Goal: Task Accomplishment & Management: Use online tool/utility

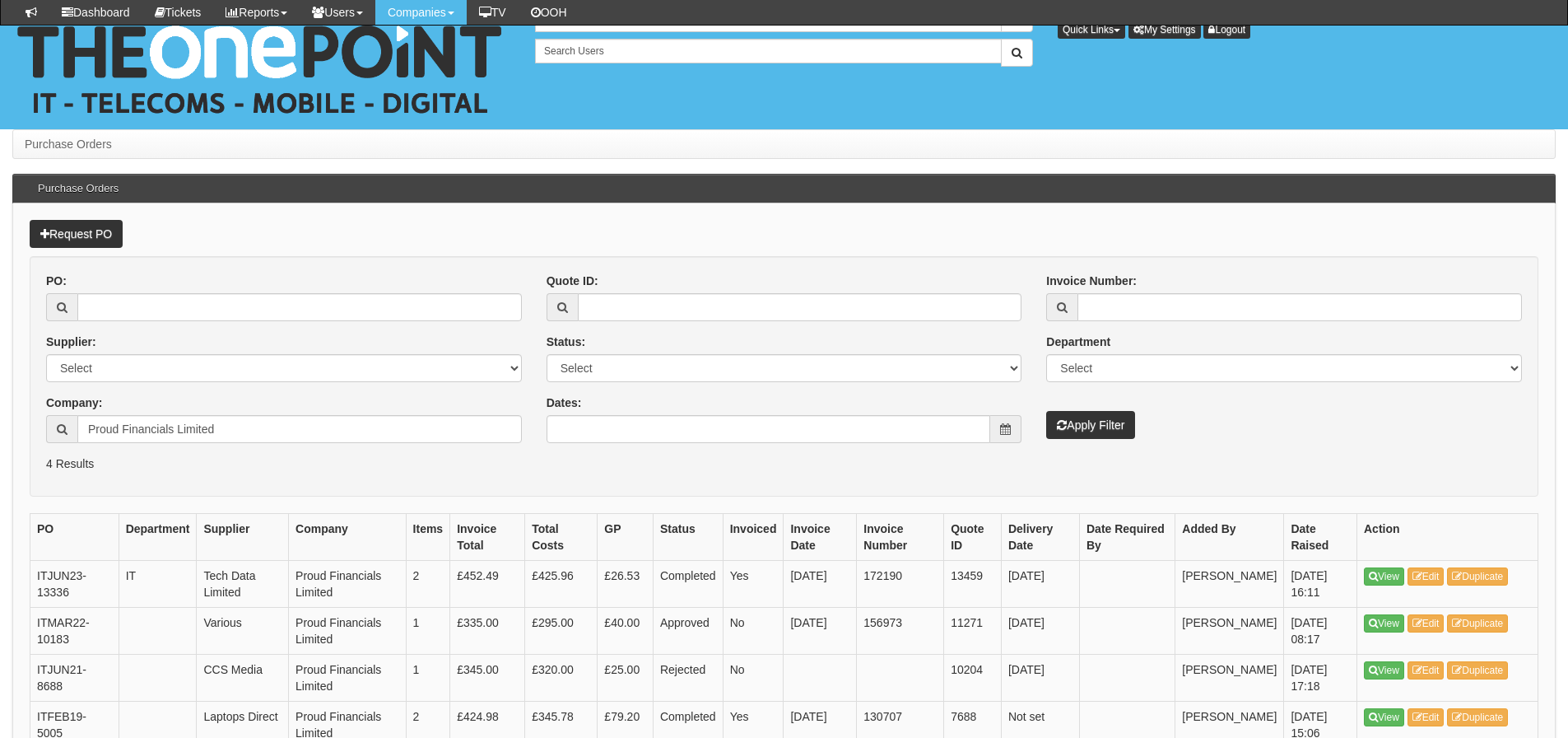
scroll to position [140, 0]
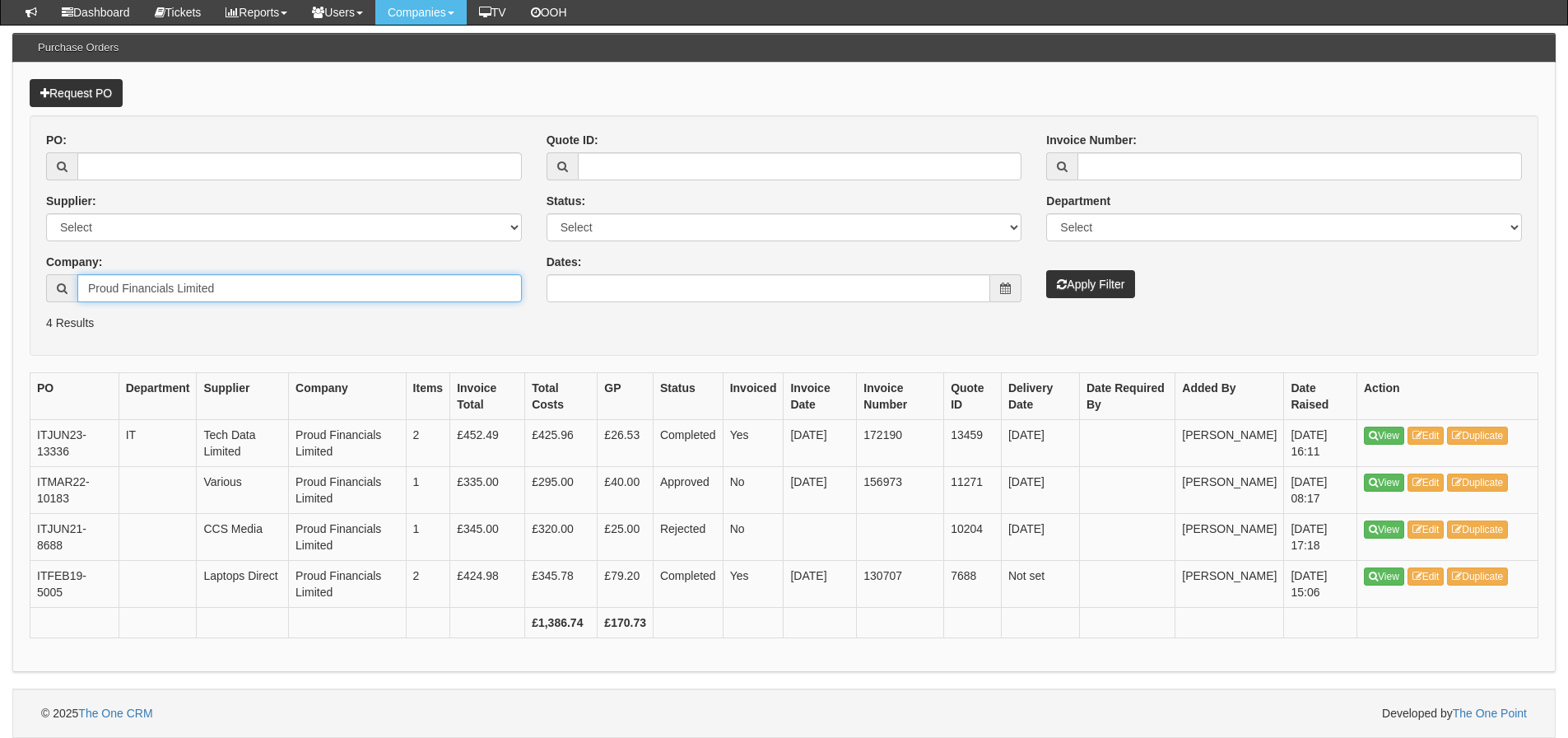
drag, startPoint x: 225, startPoint y: 298, endPoint x: 13, endPoint y: 295, distance: 212.0
click at [13, 296] on div "Request PO PO: Supplier: Select 123 [DOMAIN_NAME] 1Password 3 4Gon [PERSON_NAME…" at bounding box center [784, 367] width 1543 height 609
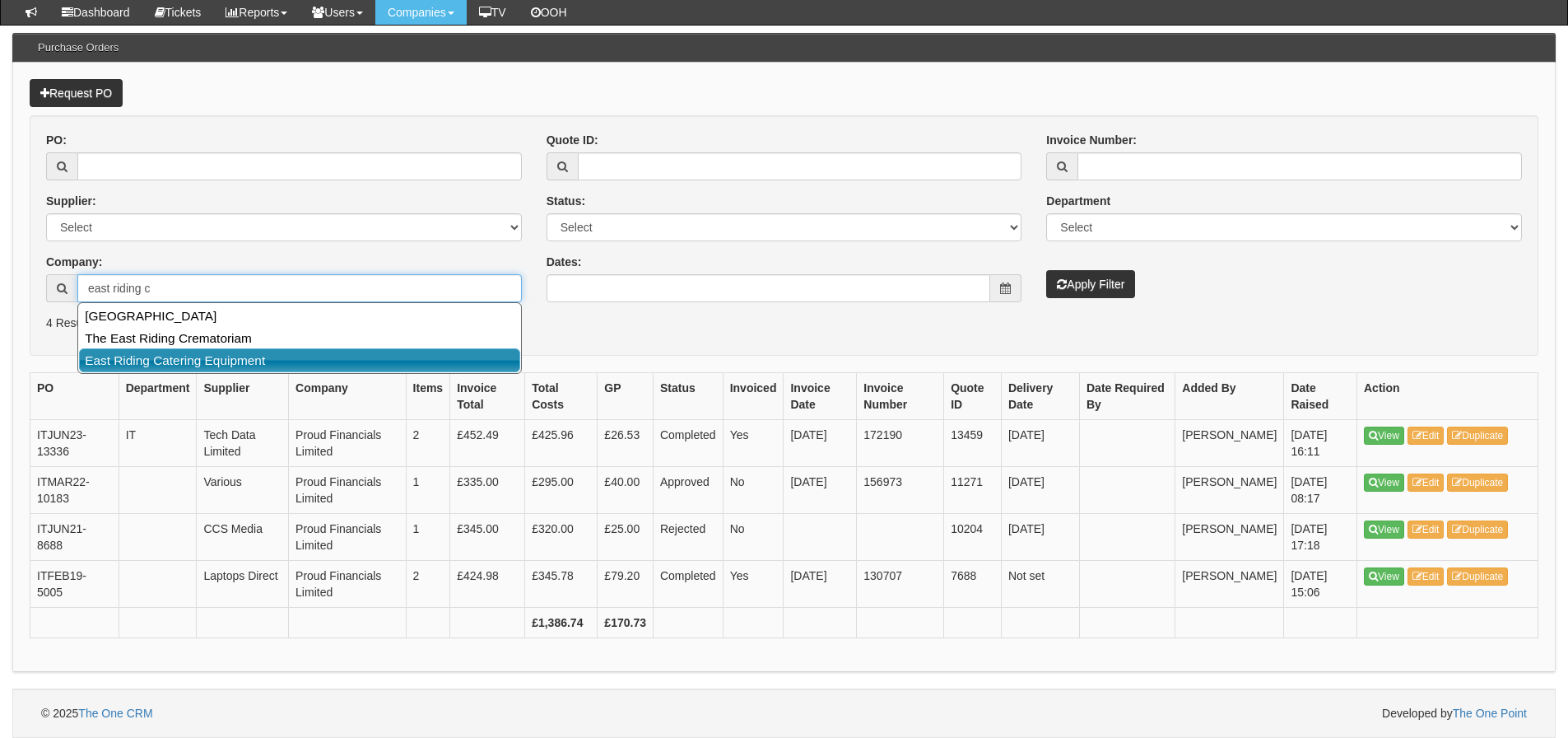
click at [112, 364] on link "East Riding Catering Equipment" at bounding box center [300, 360] width 441 height 24
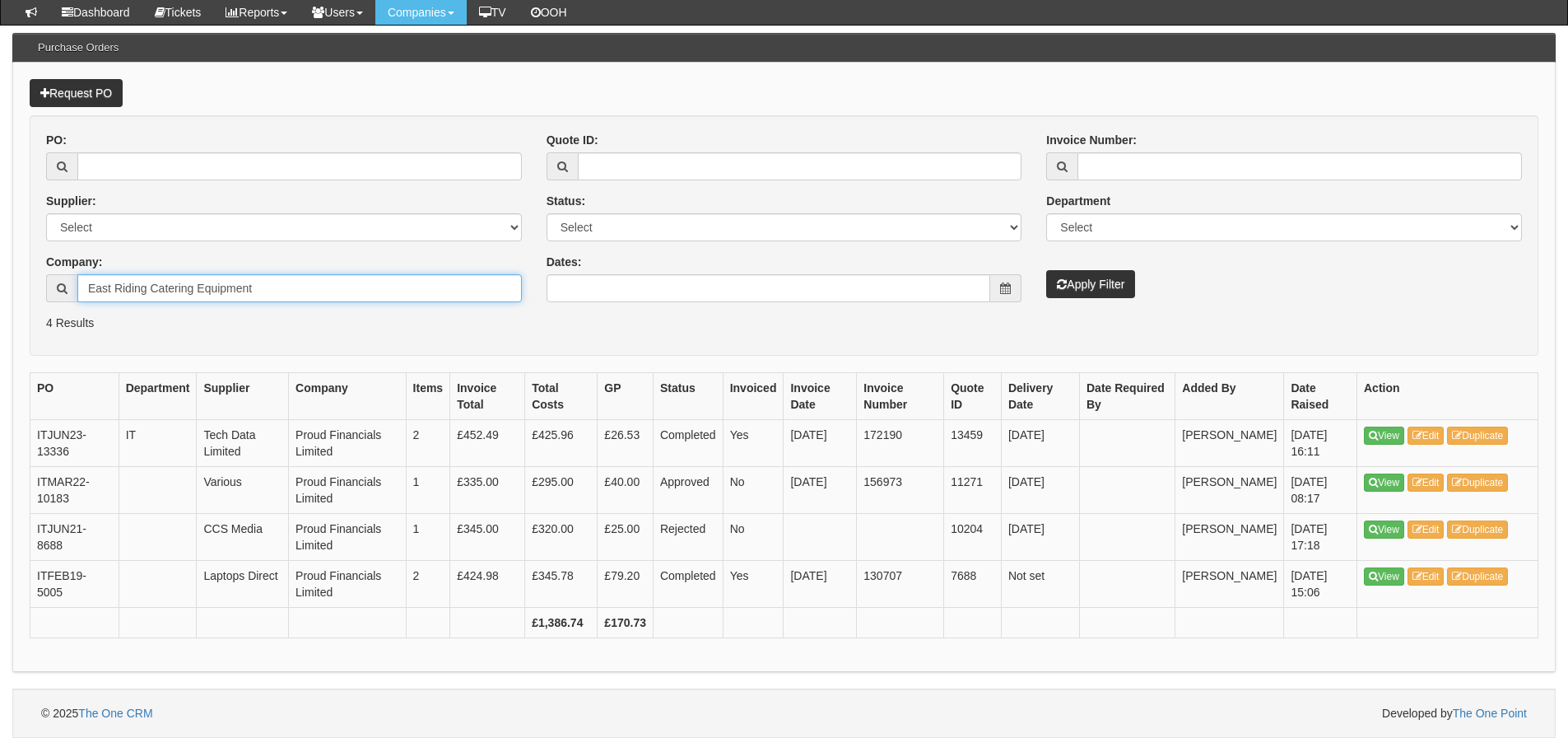
type input "East Riding Catering Equipment"
click at [1046, 270] on button "Apply Filter" at bounding box center [1090, 284] width 89 height 28
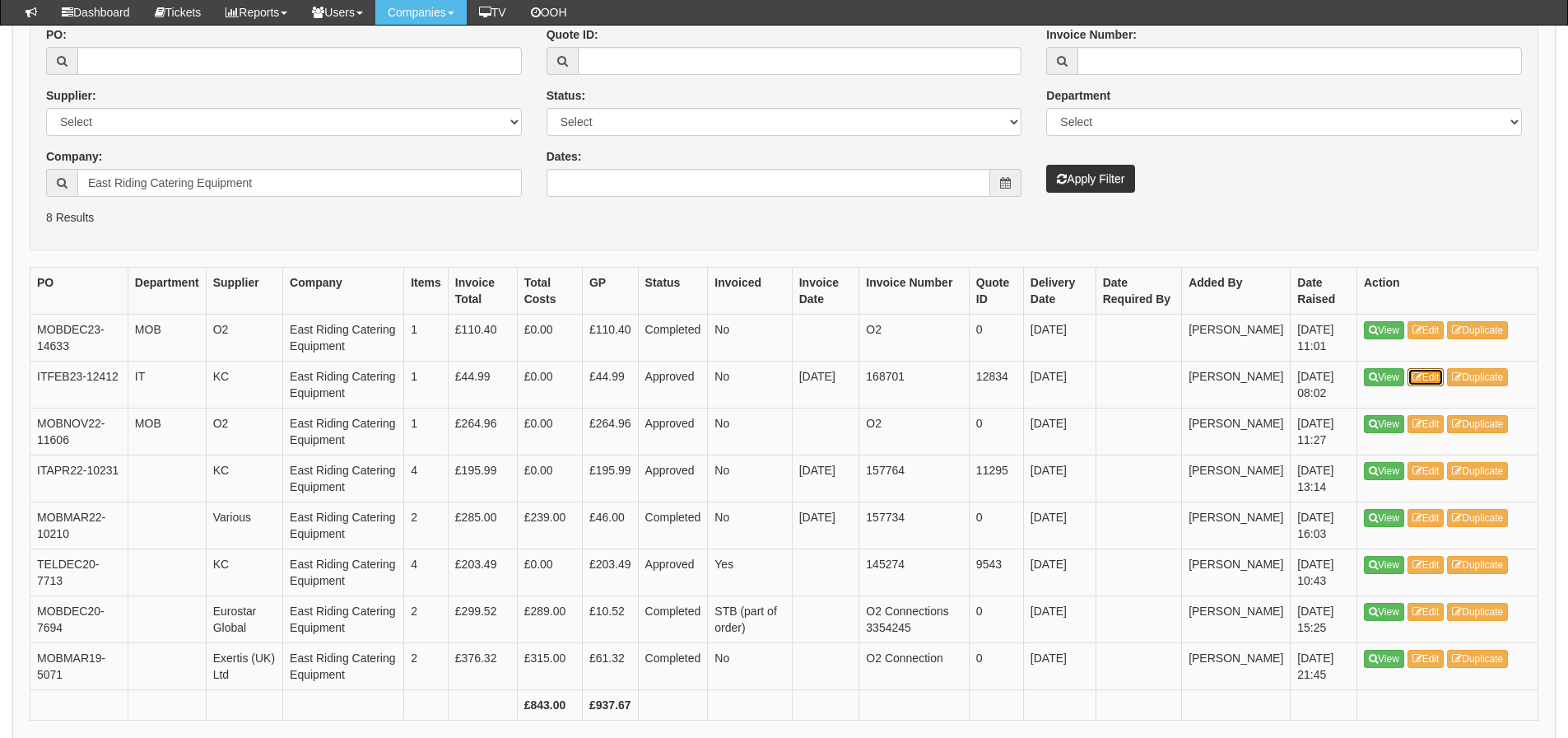
scroll to position [247, 0]
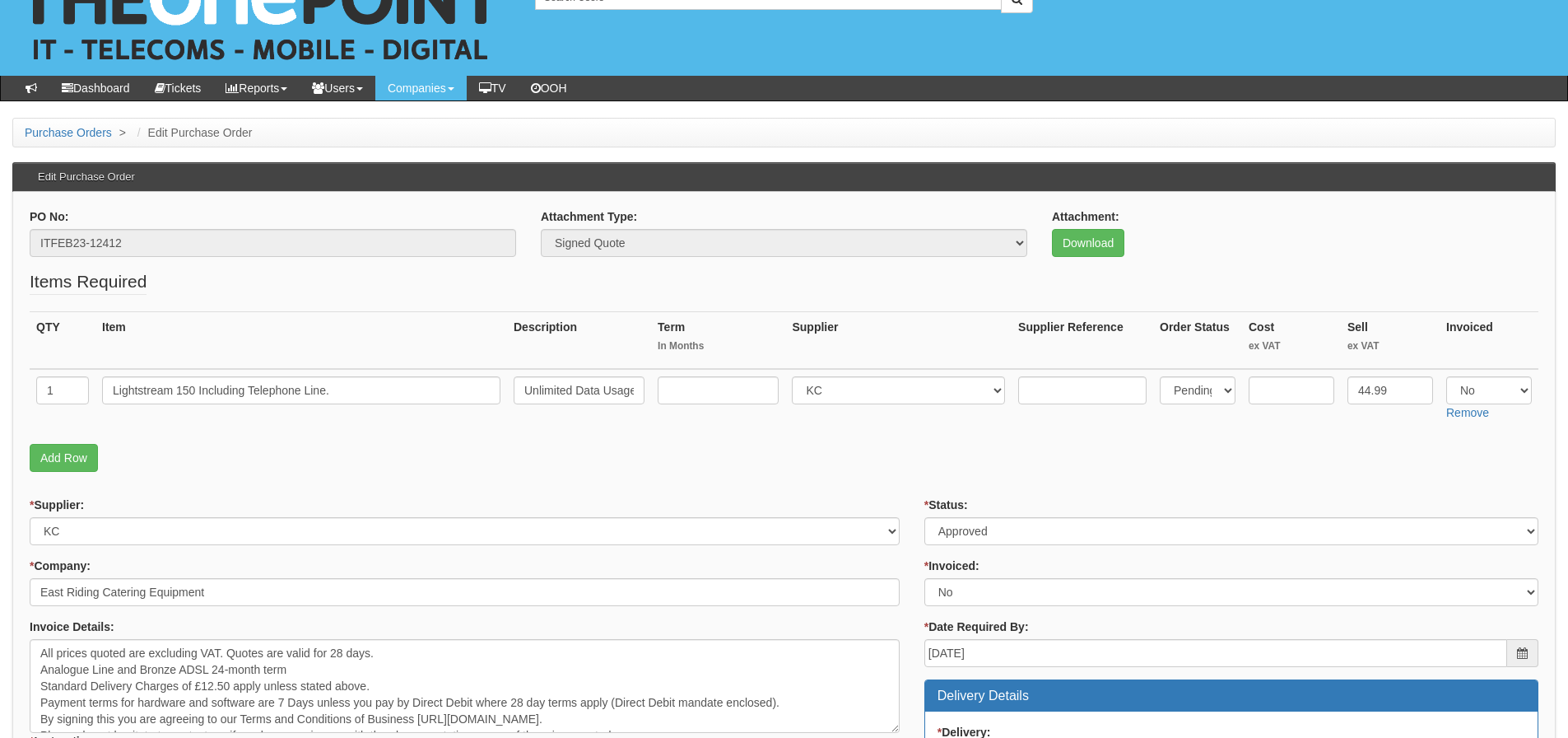
scroll to position [82, 0]
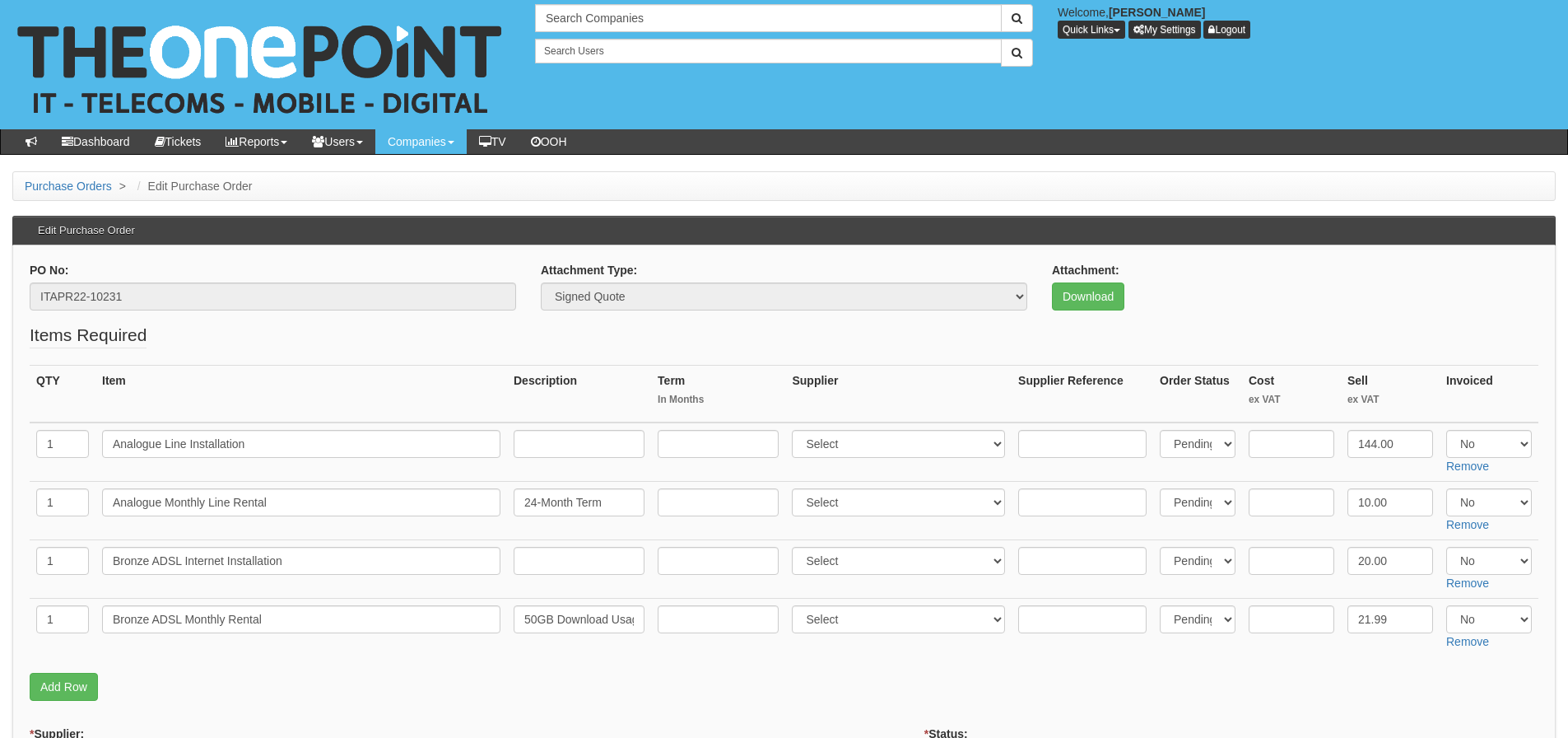
scroll to position [82, 0]
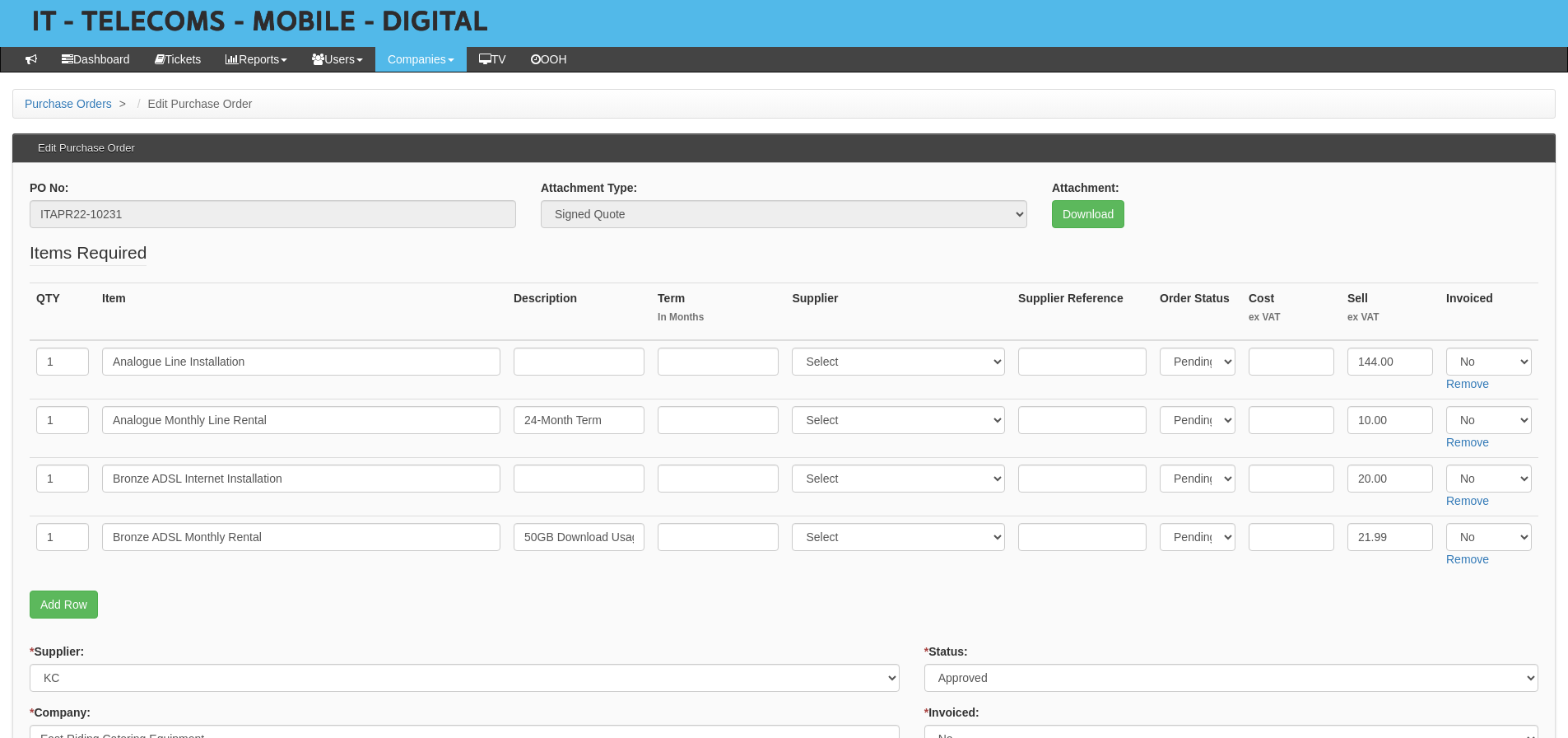
click at [220, 605] on p "Add Row" at bounding box center [784, 604] width 1509 height 28
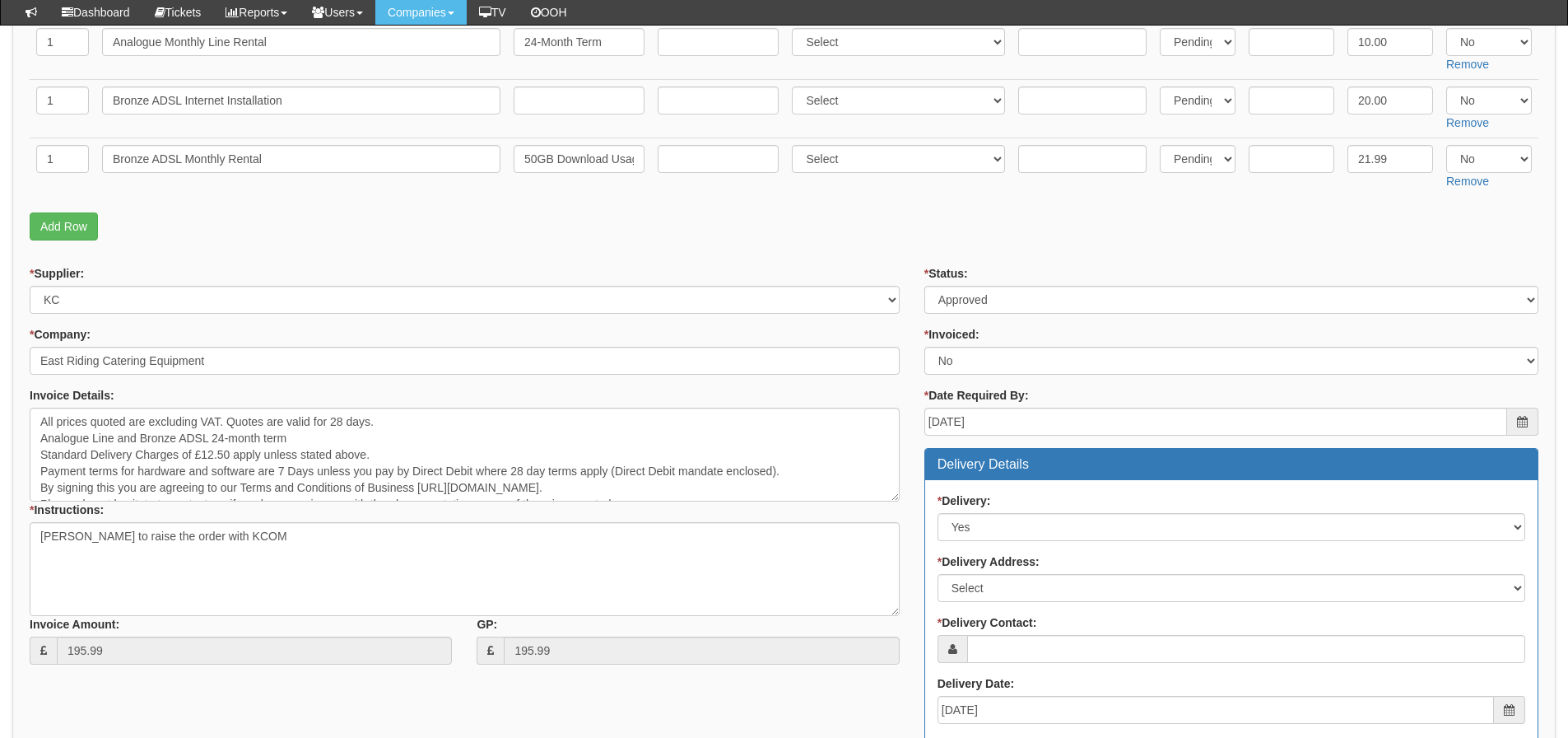
scroll to position [576, 0]
